Goal: Task Accomplishment & Management: Manage account settings

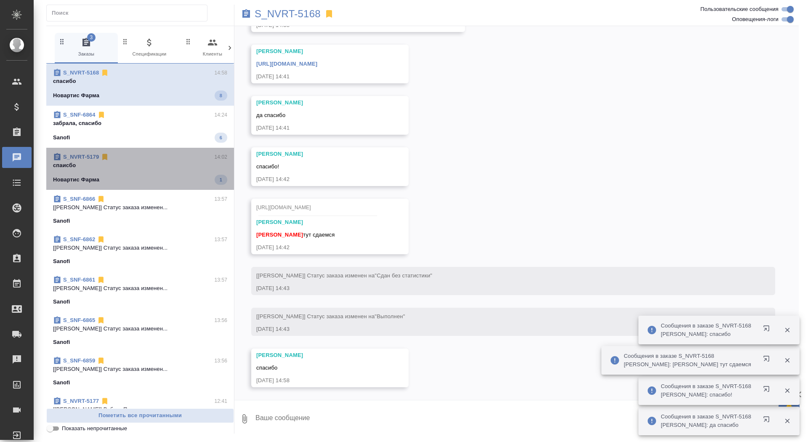
click at [131, 161] on p "спаисбо" at bounding box center [140, 165] width 174 height 8
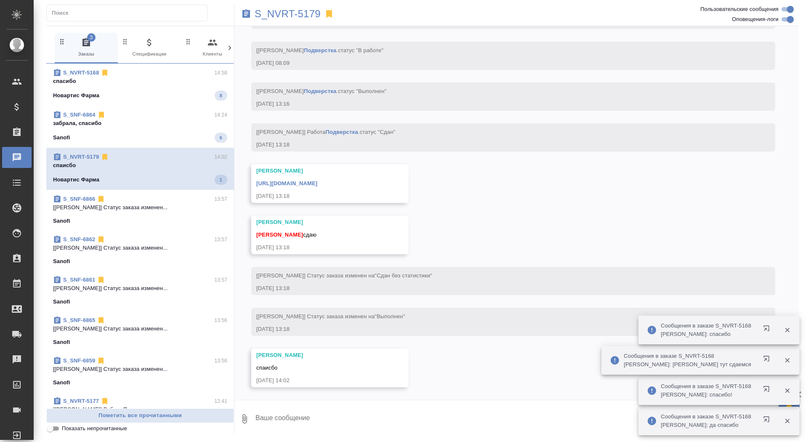
click at [131, 112] on div "S_SNF-6864 14:24" at bounding box center [140, 115] width 174 height 8
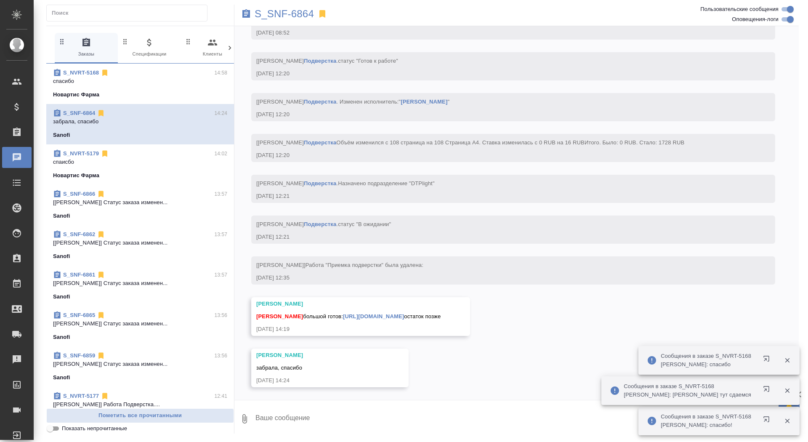
scroll to position [3673, 0]
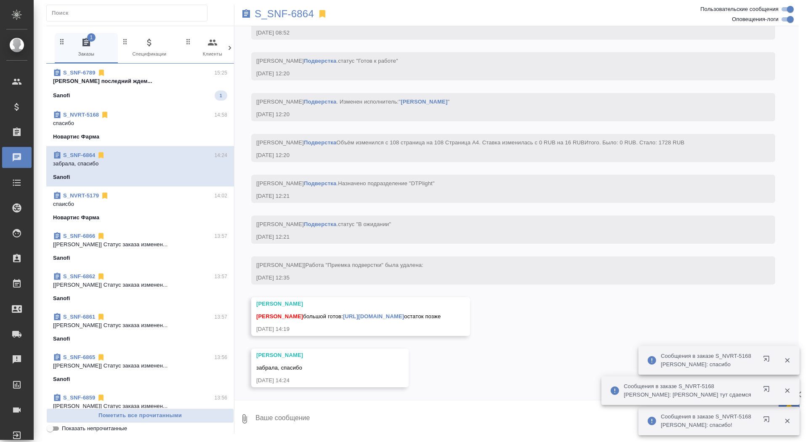
click at [102, 86] on span "S_SNF-6789 15:25 Горшкова Валентина последний ждем... Sanofi 1" at bounding box center [140, 85] width 174 height 32
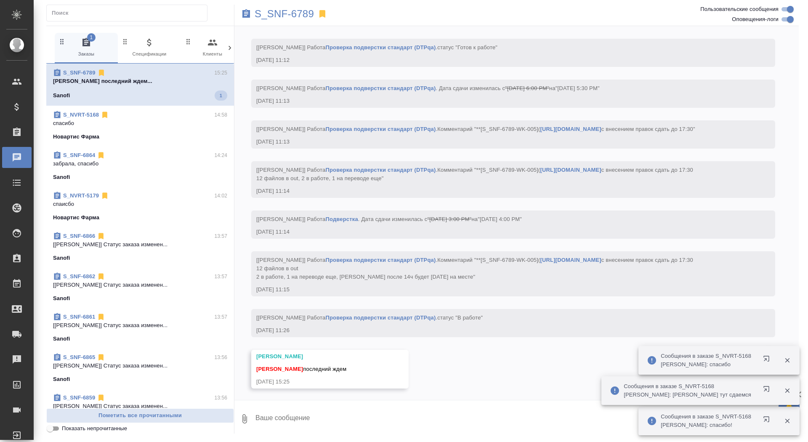
scroll to position [9534, 0]
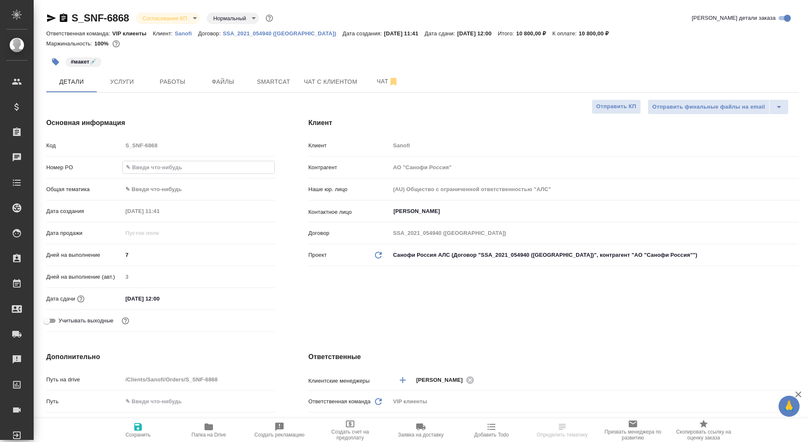
select select "RU"
type input "E005843836"
click at [140, 434] on span "Сохранить" at bounding box center [137, 435] width 25 height 6
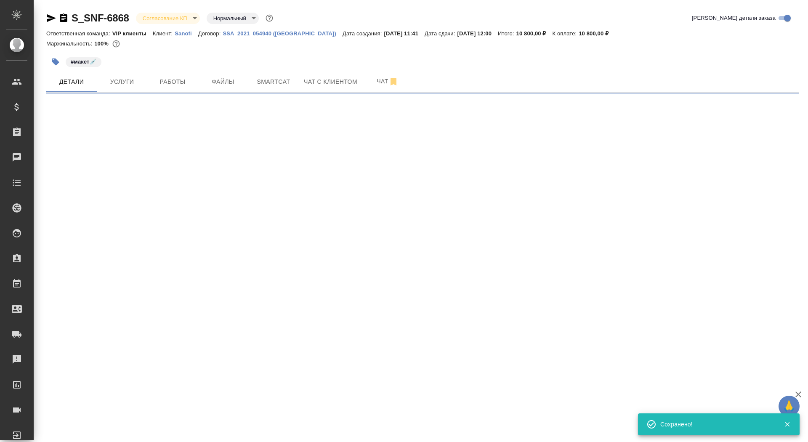
select select "RU"
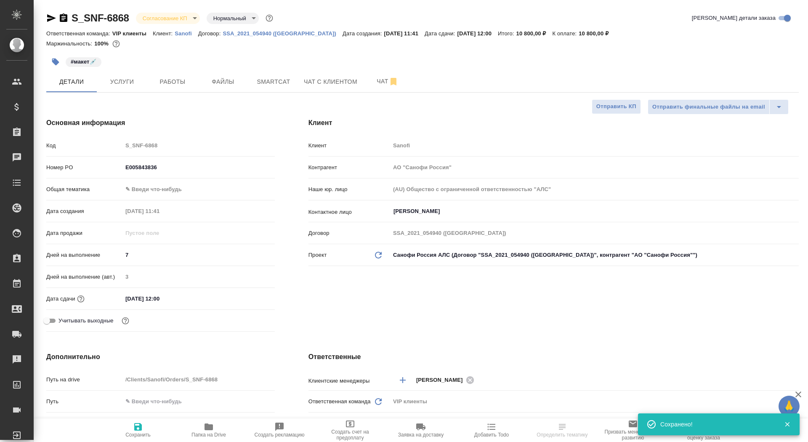
click at [156, 19] on body "🙏 .cls-1 fill:#fff; AWATERA Saydasheva Dilyara Клиенты Спецификации Заказы Чаты…" at bounding box center [404, 221] width 808 height 442
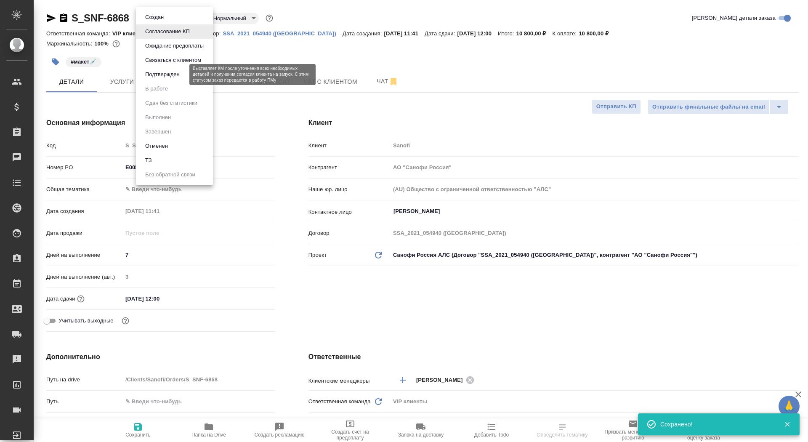
click at [181, 77] on button "Подтвержден" at bounding box center [163, 74] width 40 height 9
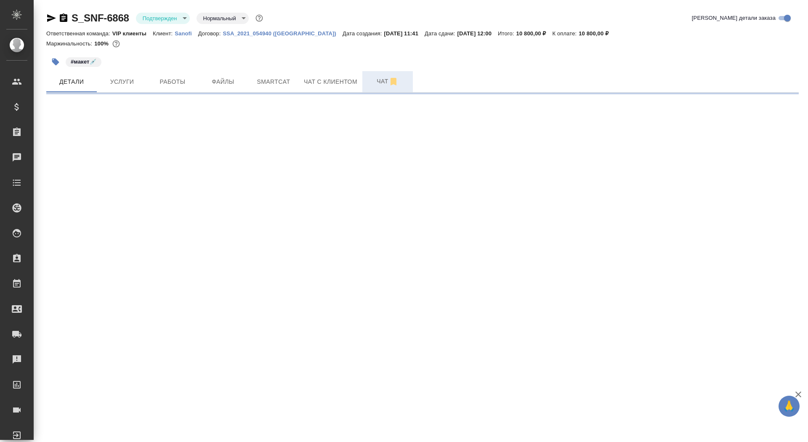
select select "RU"
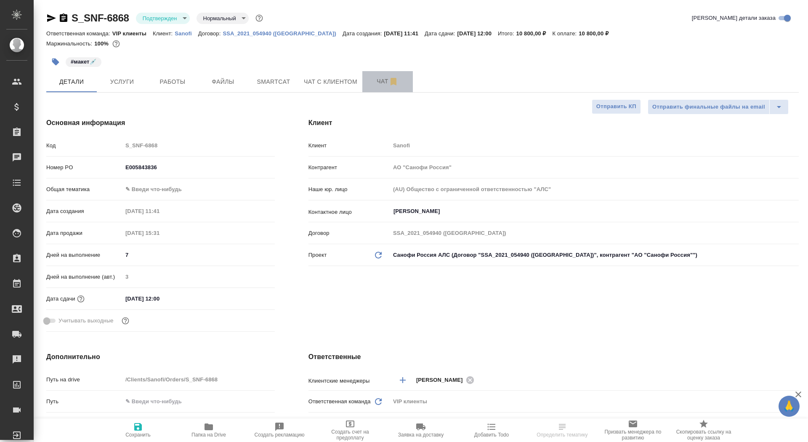
click at [372, 85] on span "Чат" at bounding box center [388, 81] width 40 height 11
type textarea "x"
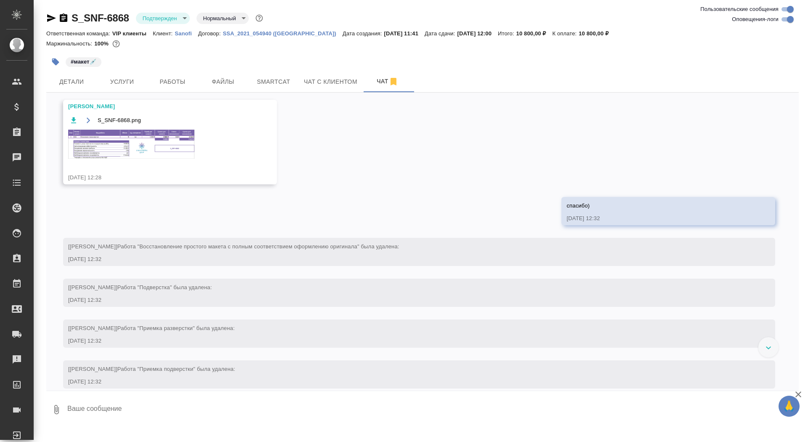
scroll to position [474, 0]
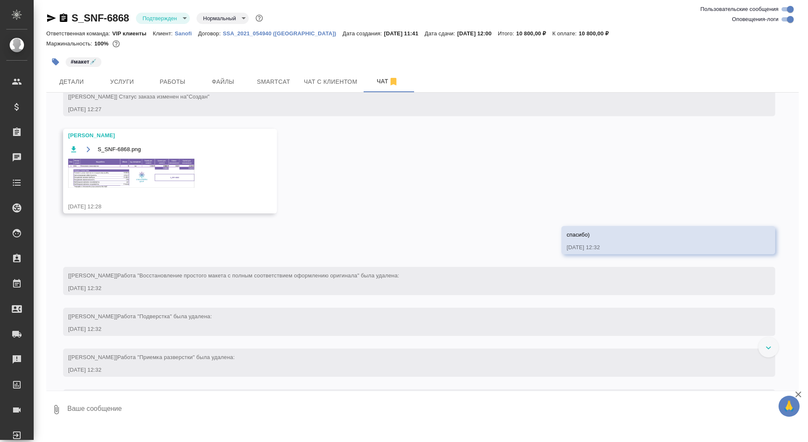
click at [139, 188] on img at bounding box center [131, 173] width 126 height 29
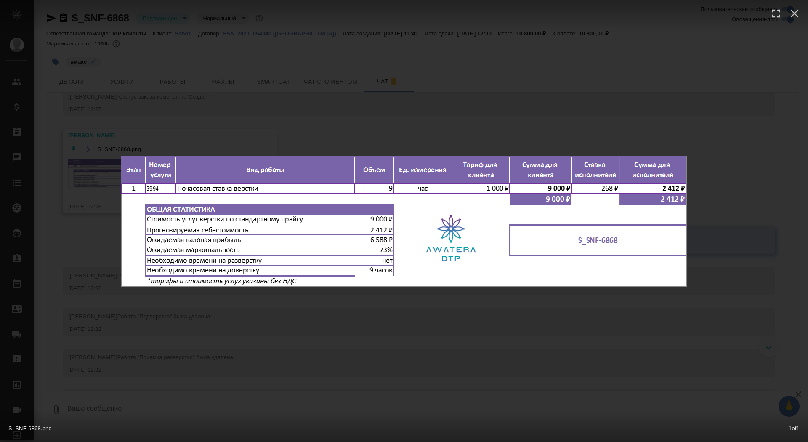
click at [97, 271] on div "S_SNF-6868.png 1 of 1" at bounding box center [404, 221] width 808 height 442
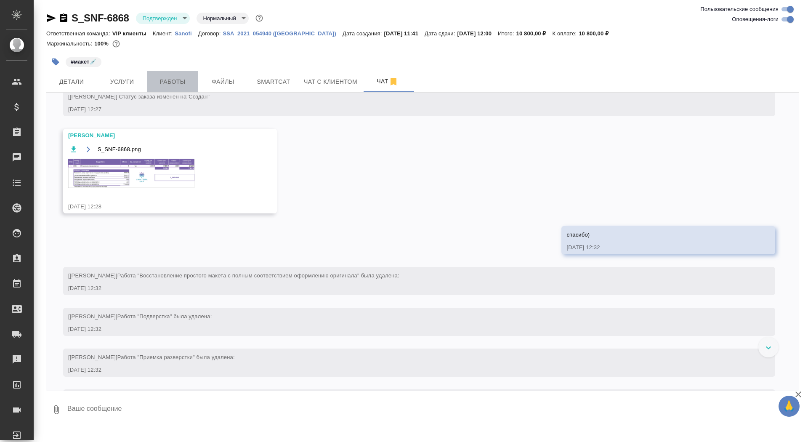
click at [181, 82] on span "Работы" at bounding box center [172, 82] width 40 height 11
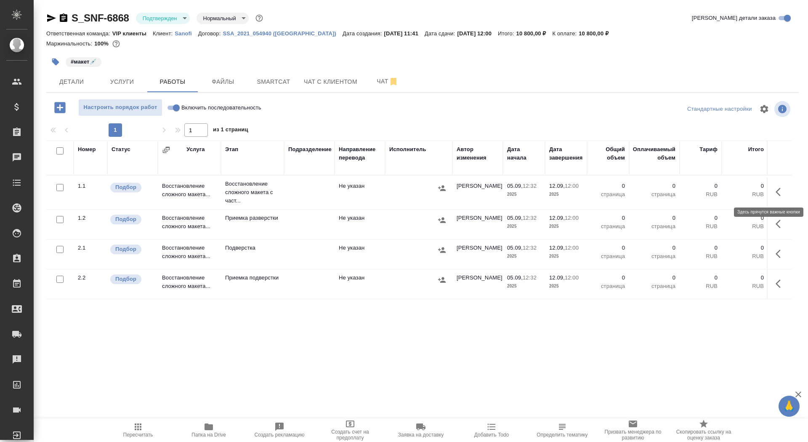
click at [778, 190] on icon "button" at bounding box center [778, 192] width 5 height 8
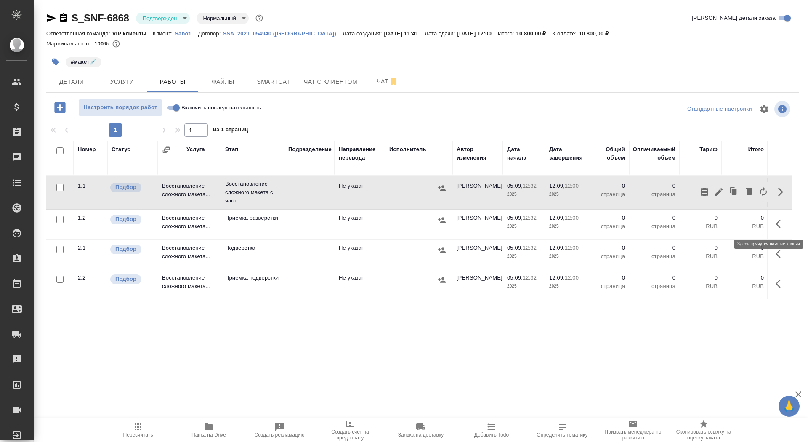
click at [779, 222] on icon "button" at bounding box center [781, 224] width 10 height 10
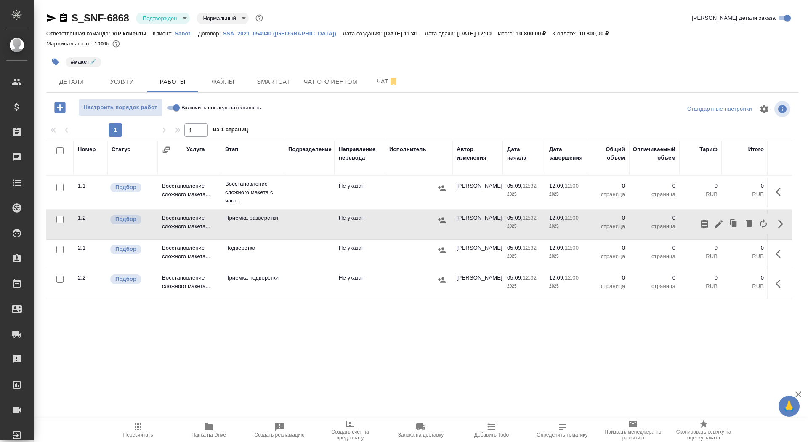
click at [782, 188] on icon "button" at bounding box center [781, 192] width 10 height 10
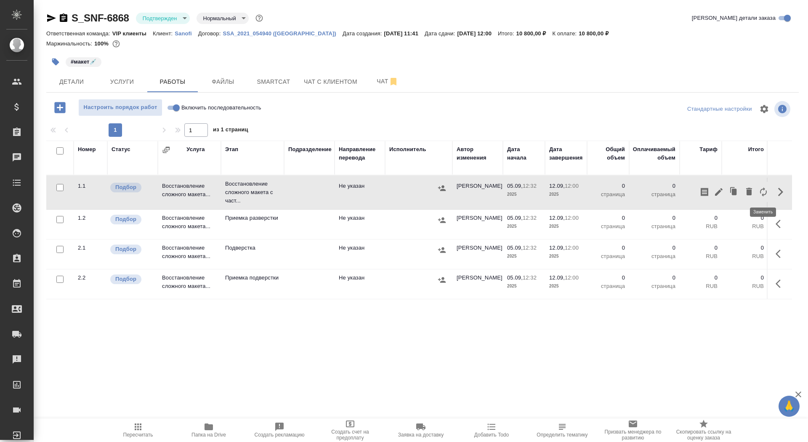
click at [765, 190] on icon "button" at bounding box center [764, 192] width 10 height 10
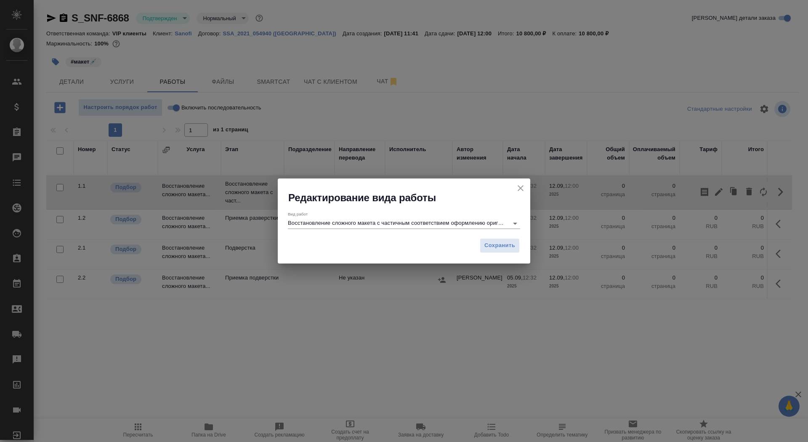
click at [479, 218] on input "Восстановление сложного макета с частичным соответствием оформлению оригинала" at bounding box center [396, 223] width 216 height 10
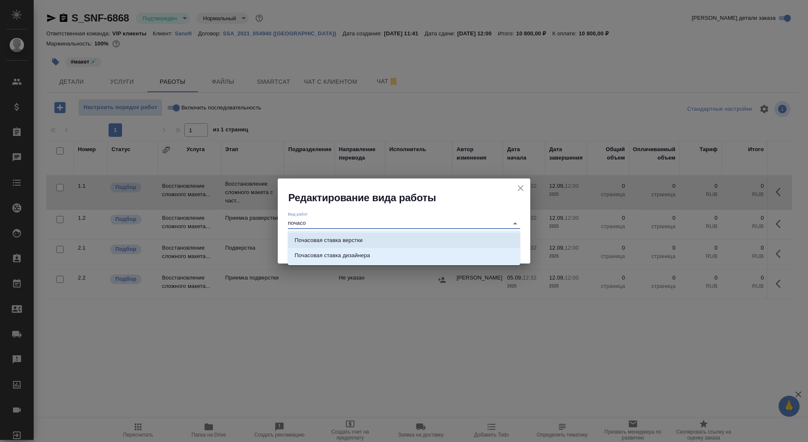
click at [477, 237] on li "Почасовая ставка верстки" at bounding box center [404, 240] width 232 height 15
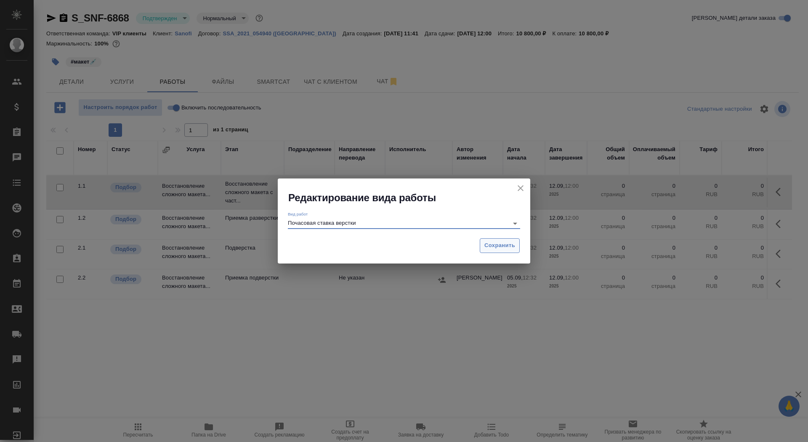
type input "Почасовая ставка верстки"
click at [509, 251] on button "Сохранить" at bounding box center [500, 245] width 40 height 15
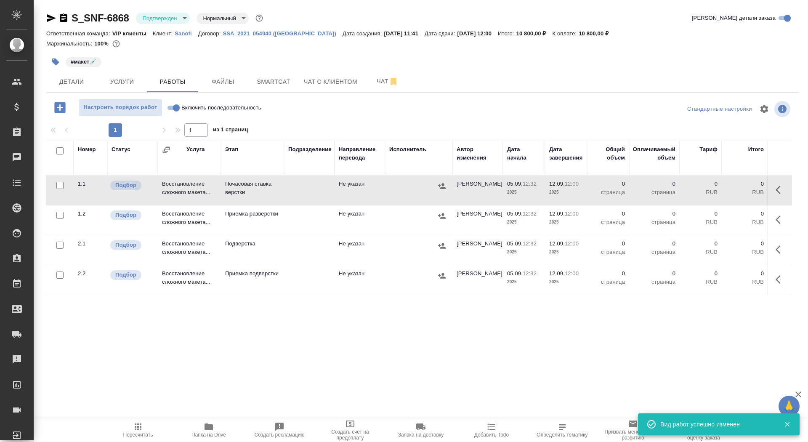
click at [779, 192] on icon "button" at bounding box center [778, 190] width 5 height 8
click at [717, 189] on icon "button" at bounding box center [719, 190] width 10 height 10
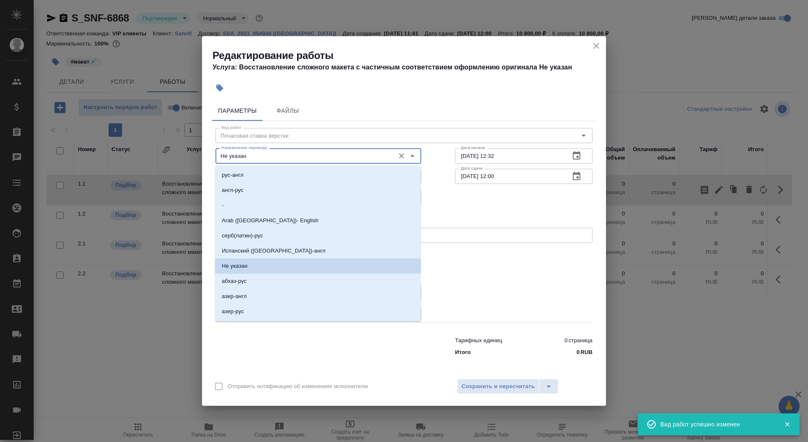
click at [254, 156] on input "Не указан" at bounding box center [304, 156] width 173 height 10
click at [260, 207] on li "-" at bounding box center [318, 205] width 206 height 15
type input "-"
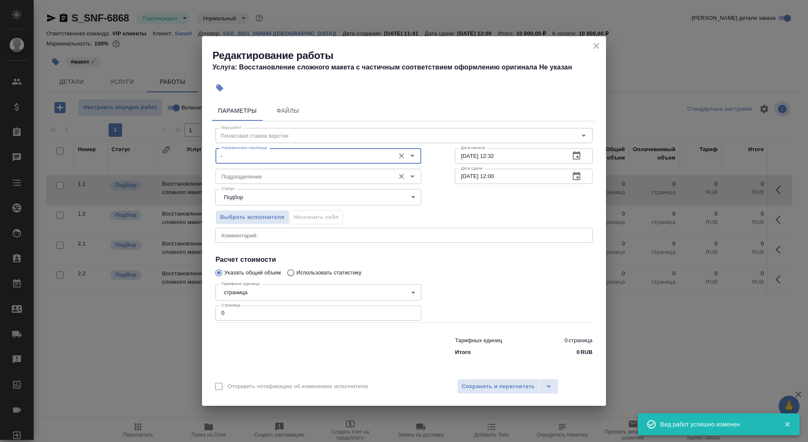
click at [262, 168] on div "Подразделение Подразделение" at bounding box center [319, 175] width 206 height 20
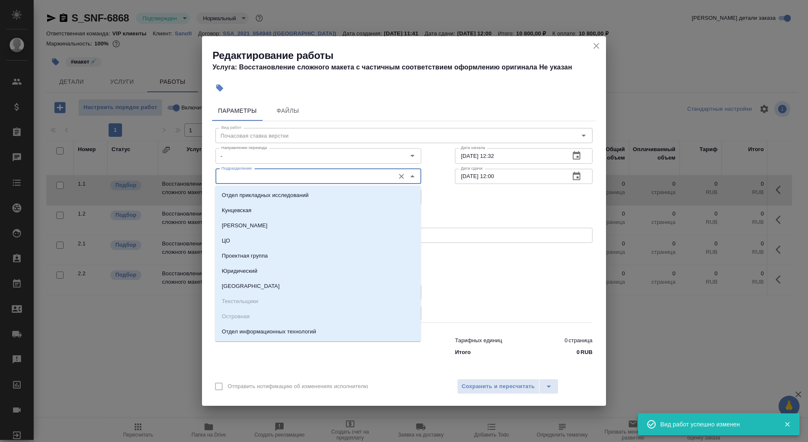
click at [262, 175] on input "Подразделение" at bounding box center [304, 176] width 173 height 10
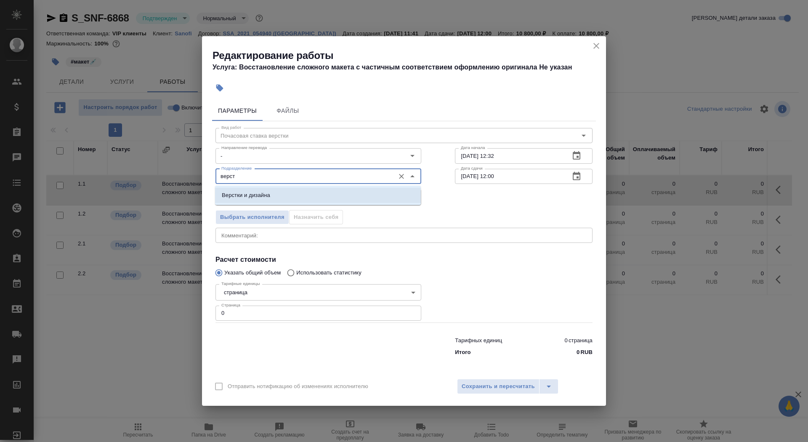
click at [266, 199] on p "Верстки и дизайна" at bounding box center [246, 195] width 48 height 8
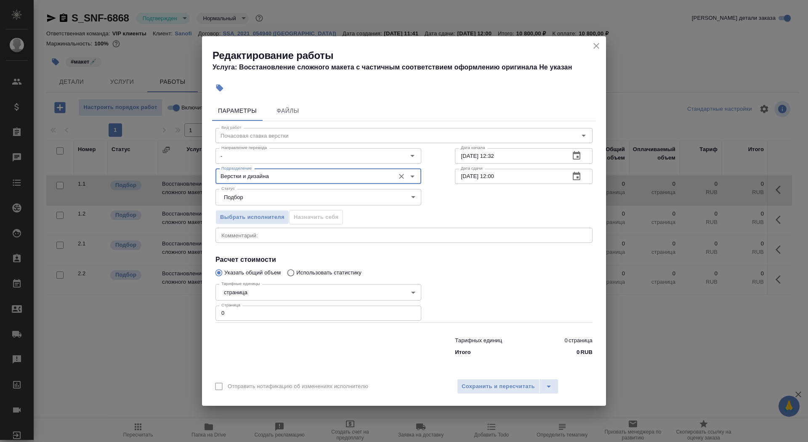
type input "Верстки и дизайна"
click at [277, 292] on body "🙏 .cls-1 fill:#fff; AWATERA Saydasheva Dilyara Клиенты Спецификации Заказы 0 Ча…" at bounding box center [404, 221] width 808 height 442
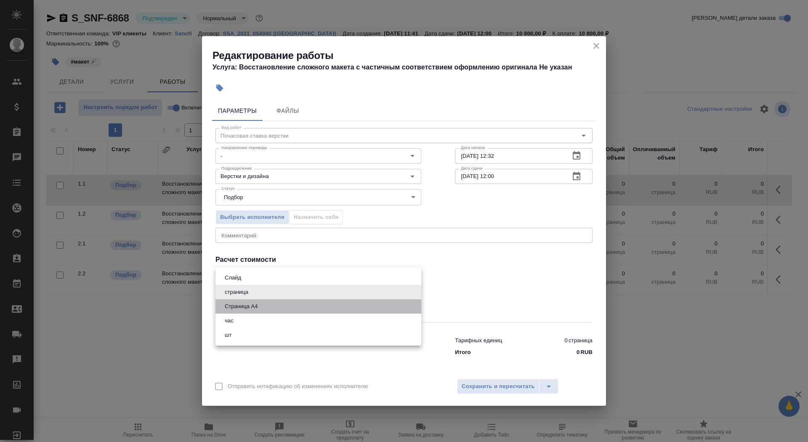
click at [276, 308] on li "Страница А4" at bounding box center [319, 306] width 206 height 14
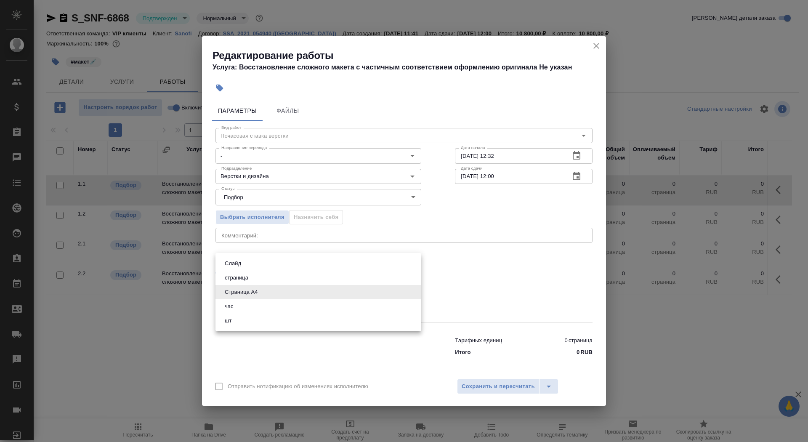
click at [274, 292] on body "🙏 .cls-1 fill:#fff; AWATERA Saydasheva Dilyara Клиенты Спецификации Заказы 0 Ча…" at bounding box center [404, 221] width 808 height 442
click at [269, 310] on li "час" at bounding box center [319, 306] width 206 height 14
type input "5a8b1489cc6b4906c91bfd93"
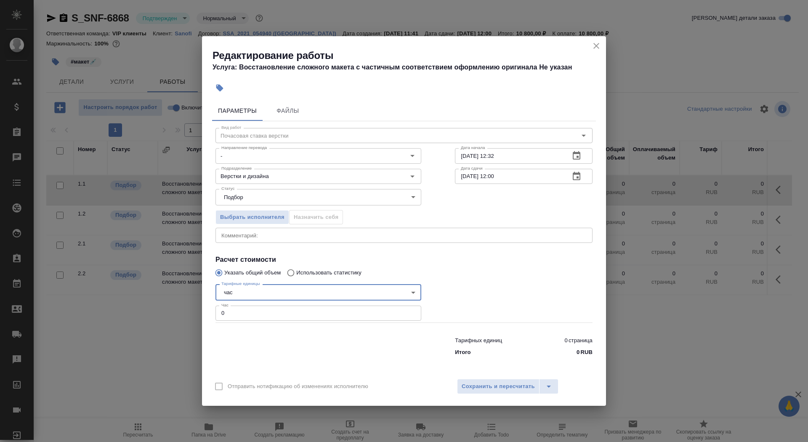
click at [269, 320] on input "0" at bounding box center [319, 313] width 206 height 15
type input "9"
click at [570, 155] on button "button" at bounding box center [577, 156] width 20 height 20
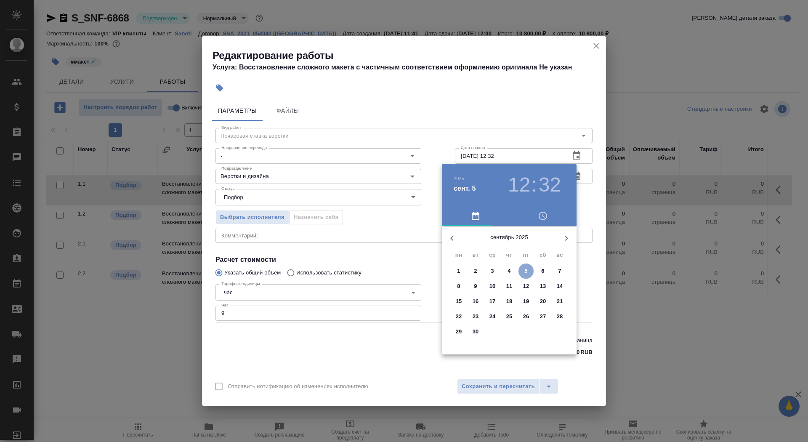
click at [528, 269] on span "5" at bounding box center [526, 271] width 15 height 8
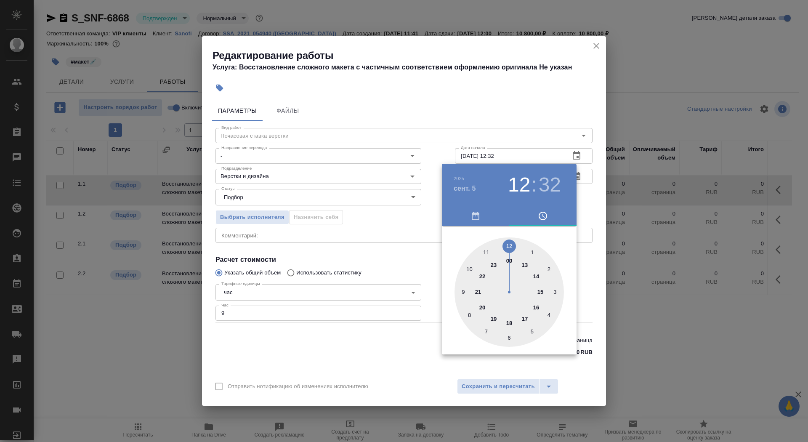
click at [541, 294] on div at bounding box center [509, 291] width 109 height 109
type input "[DATE] 15:30"
click at [508, 336] on div at bounding box center [509, 291] width 109 height 109
click at [430, 261] on div at bounding box center [404, 221] width 808 height 442
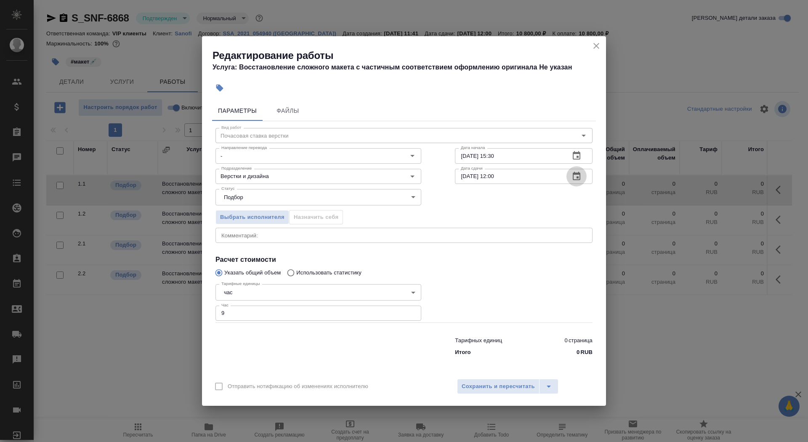
click at [577, 177] on icon "button" at bounding box center [577, 176] width 8 height 8
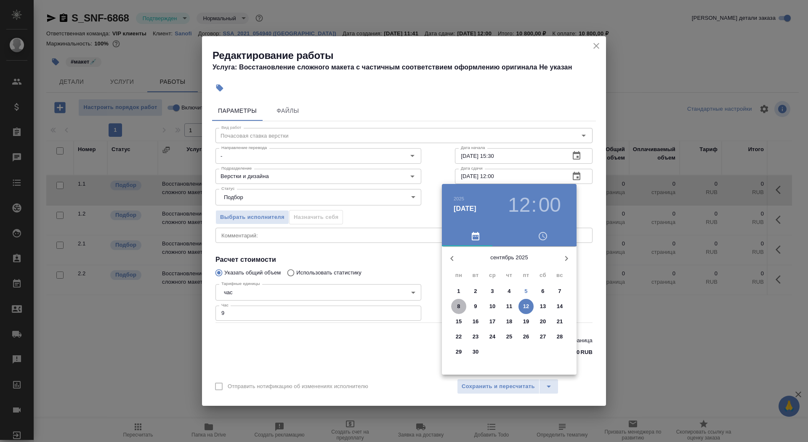
click at [460, 305] on span "8" at bounding box center [458, 306] width 15 height 8
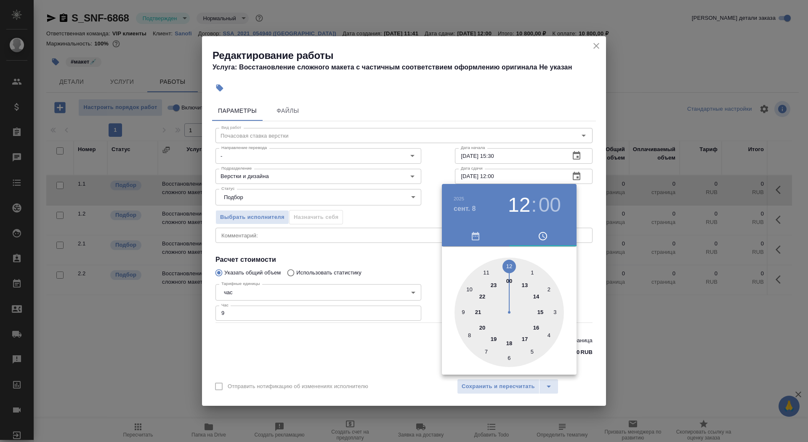
click at [471, 288] on div at bounding box center [509, 312] width 109 height 109
type input "[DATE] 10:00"
click at [413, 255] on div at bounding box center [404, 221] width 808 height 442
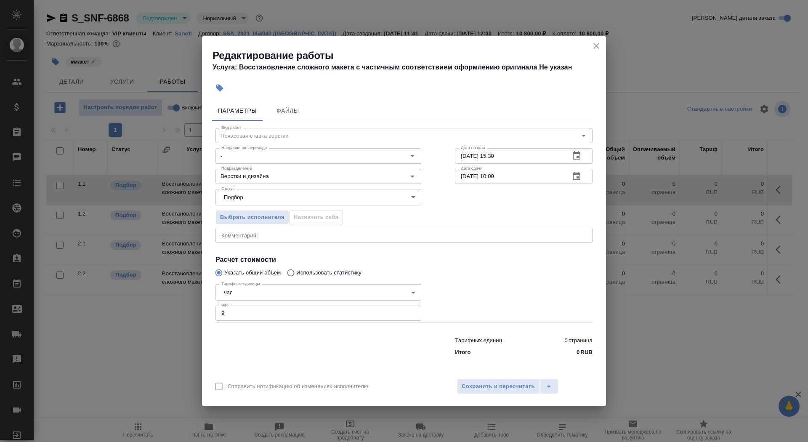
click at [498, 376] on div "Отправить нотификацию об изменениях исполнителю Сохранить и пересчитать" at bounding box center [404, 389] width 404 height 32
click at [501, 387] on span "Сохранить и пересчитать" at bounding box center [498, 387] width 73 height 10
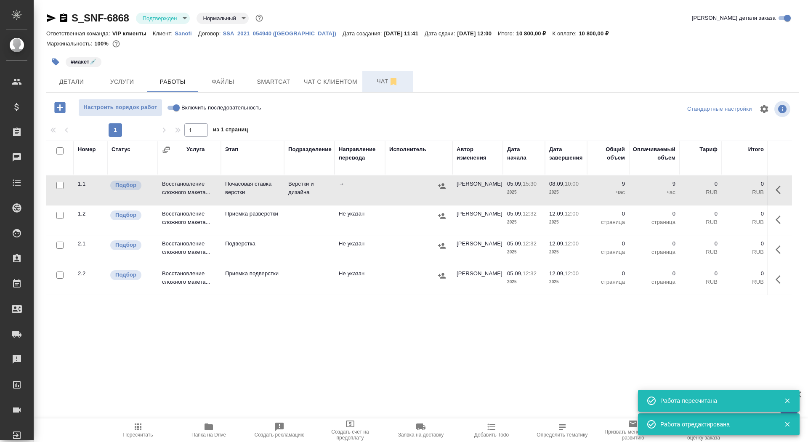
click at [370, 85] on span "Чат" at bounding box center [388, 81] width 40 height 11
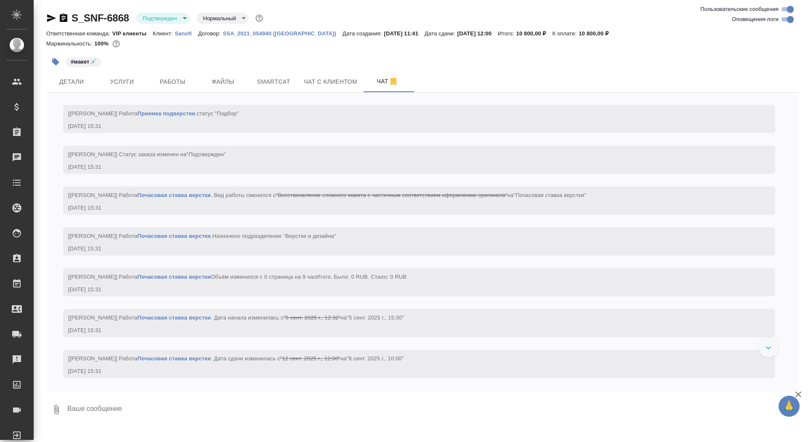
scroll to position [1136, 0]
click at [50, 68] on button "button" at bounding box center [55, 62] width 19 height 19
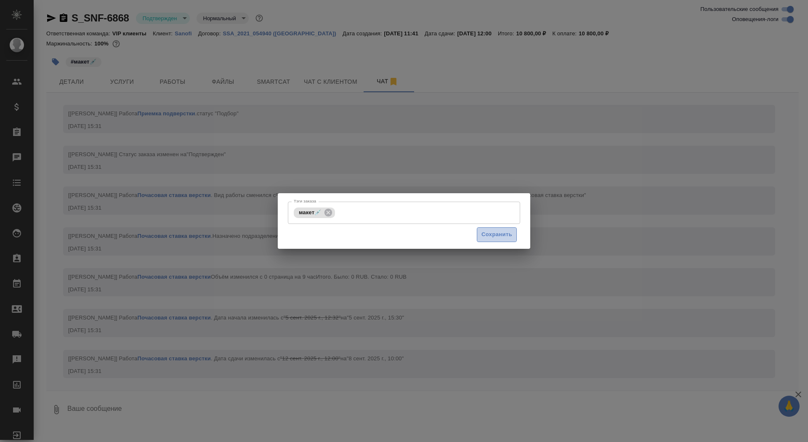
click at [485, 233] on span "Сохранить" at bounding box center [497, 235] width 31 height 10
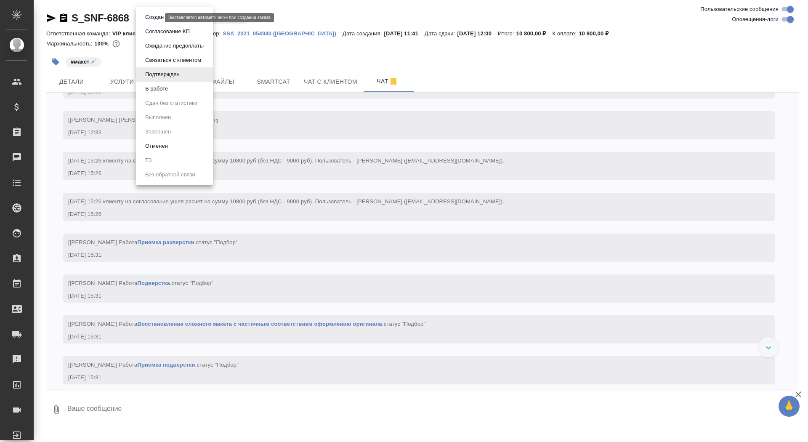
click at [158, 16] on body "🙏 .cls-1 fill:#fff; AWATERA Saydasheva Dilyara Клиенты Спецификации Заказы 0 Ча…" at bounding box center [404, 221] width 808 height 442
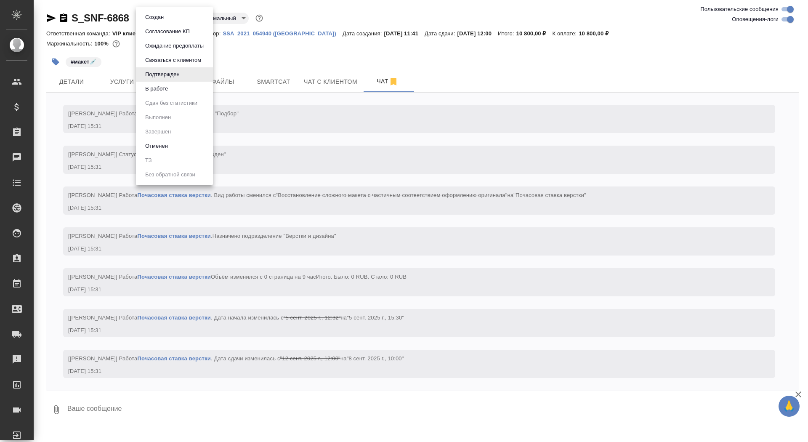
click at [373, 51] on div at bounding box center [404, 221] width 808 height 442
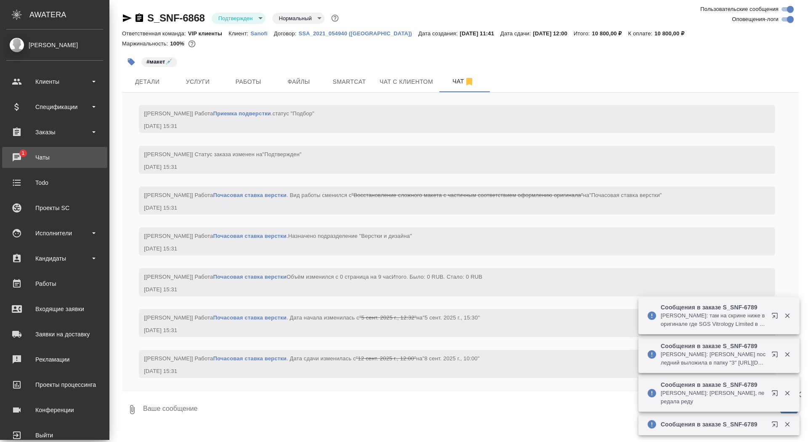
click at [28, 151] on div "Чаты" at bounding box center [54, 157] width 97 height 13
